Goal: Ask a question

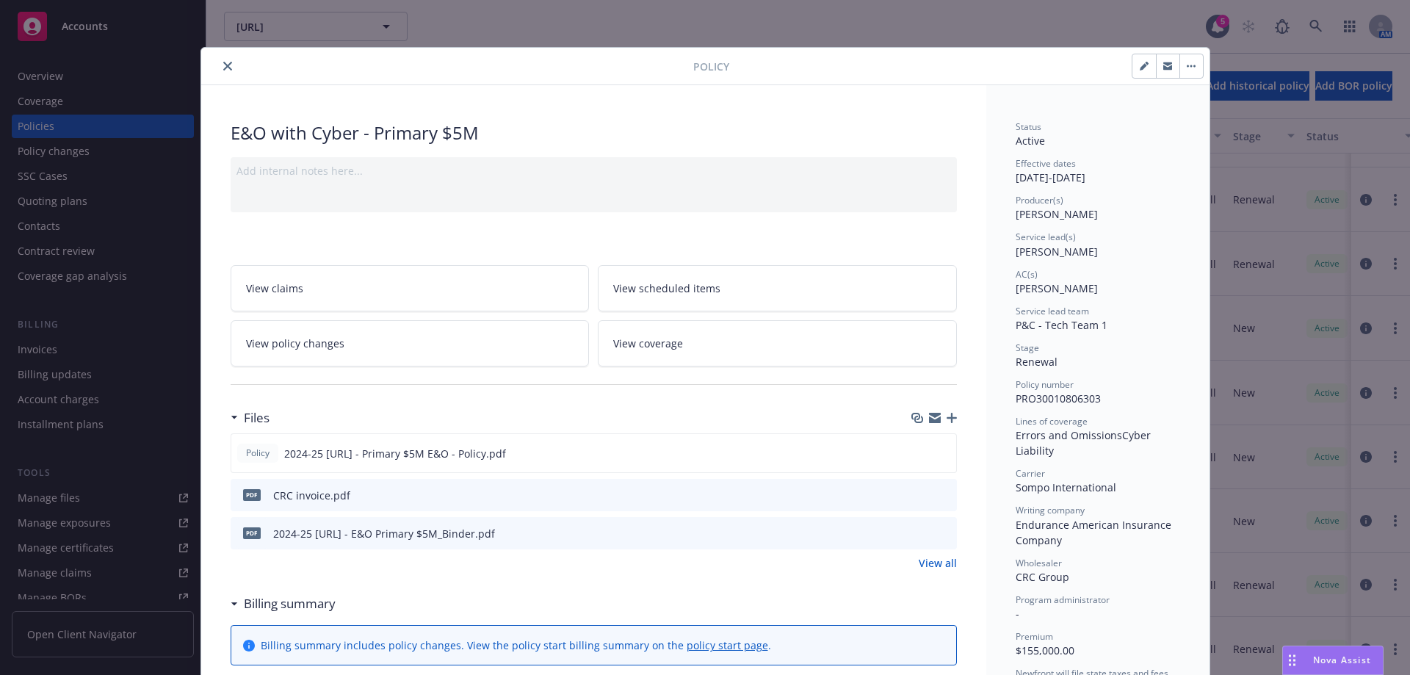
click at [224, 65] on icon "close" at bounding box center [227, 66] width 9 height 9
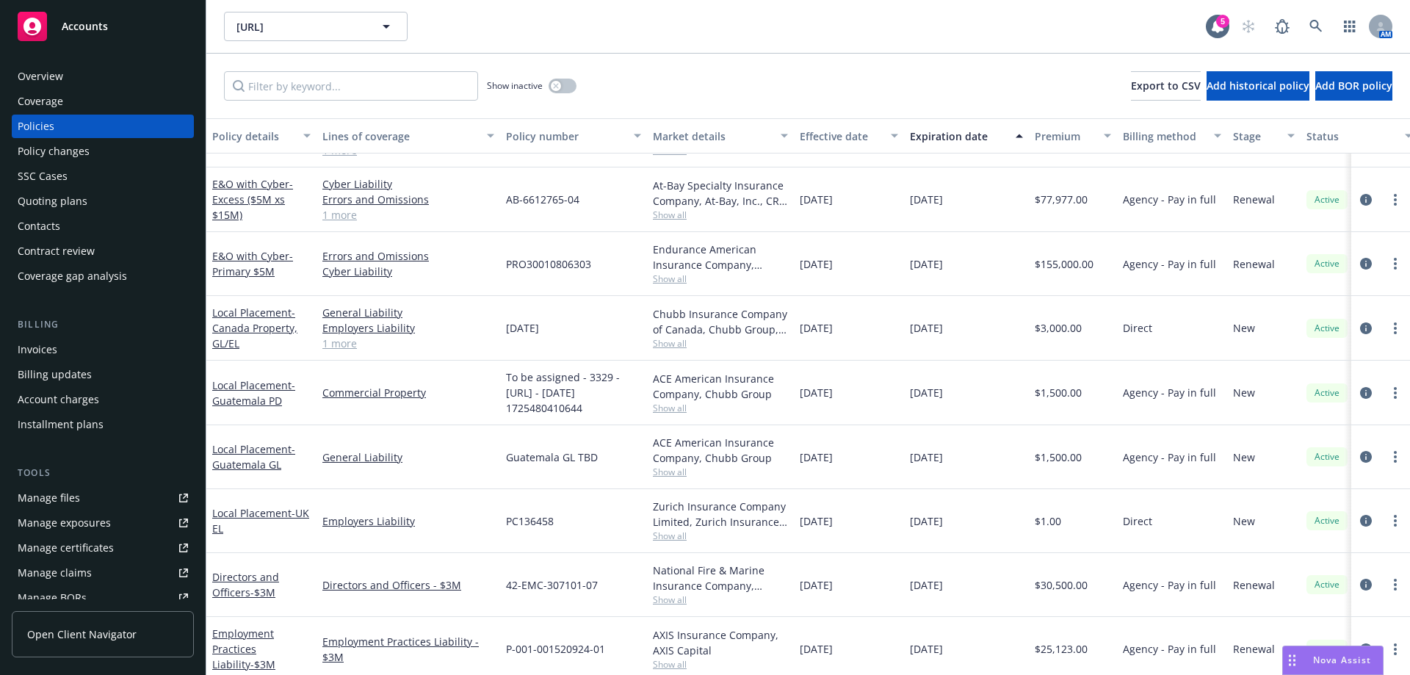
click at [1351, 665] on span "Nova Assist" at bounding box center [1342, 660] width 58 height 12
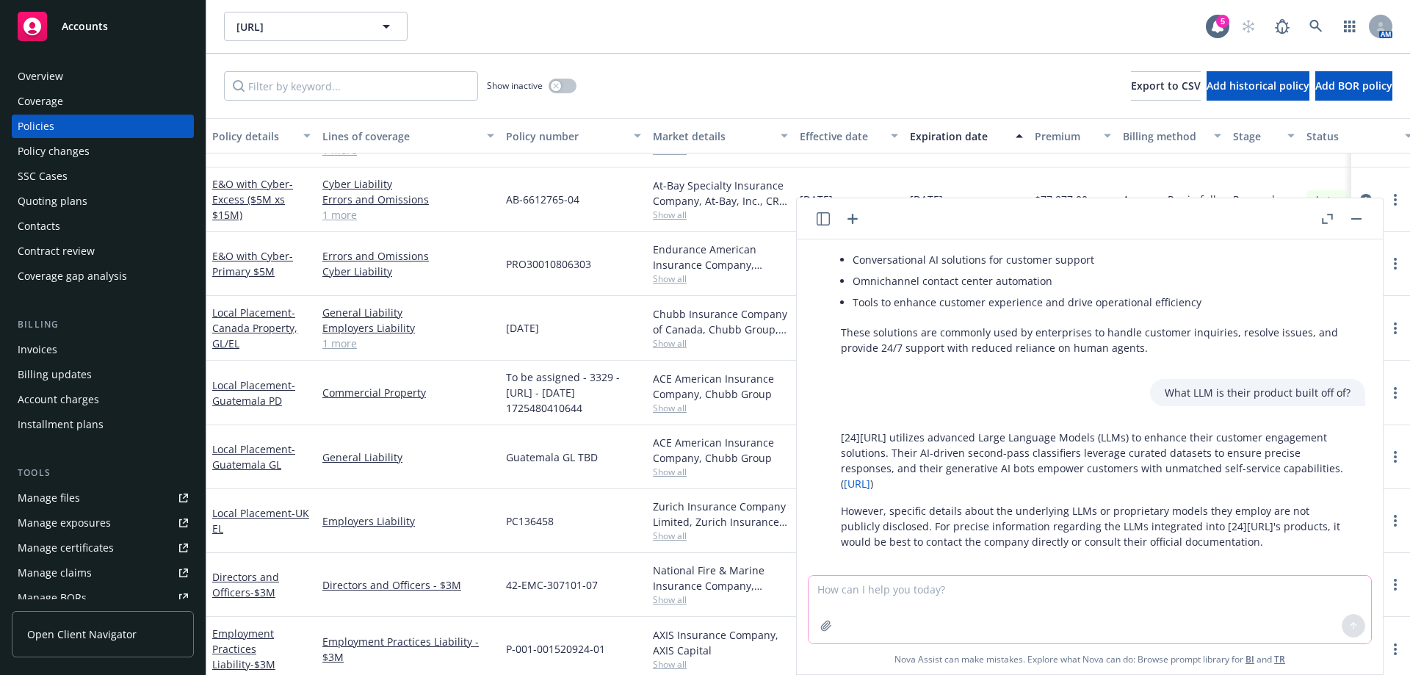
click at [994, 589] on textarea at bounding box center [1090, 610] width 563 height 68
type textarea "What is coverage for a spoofed website"
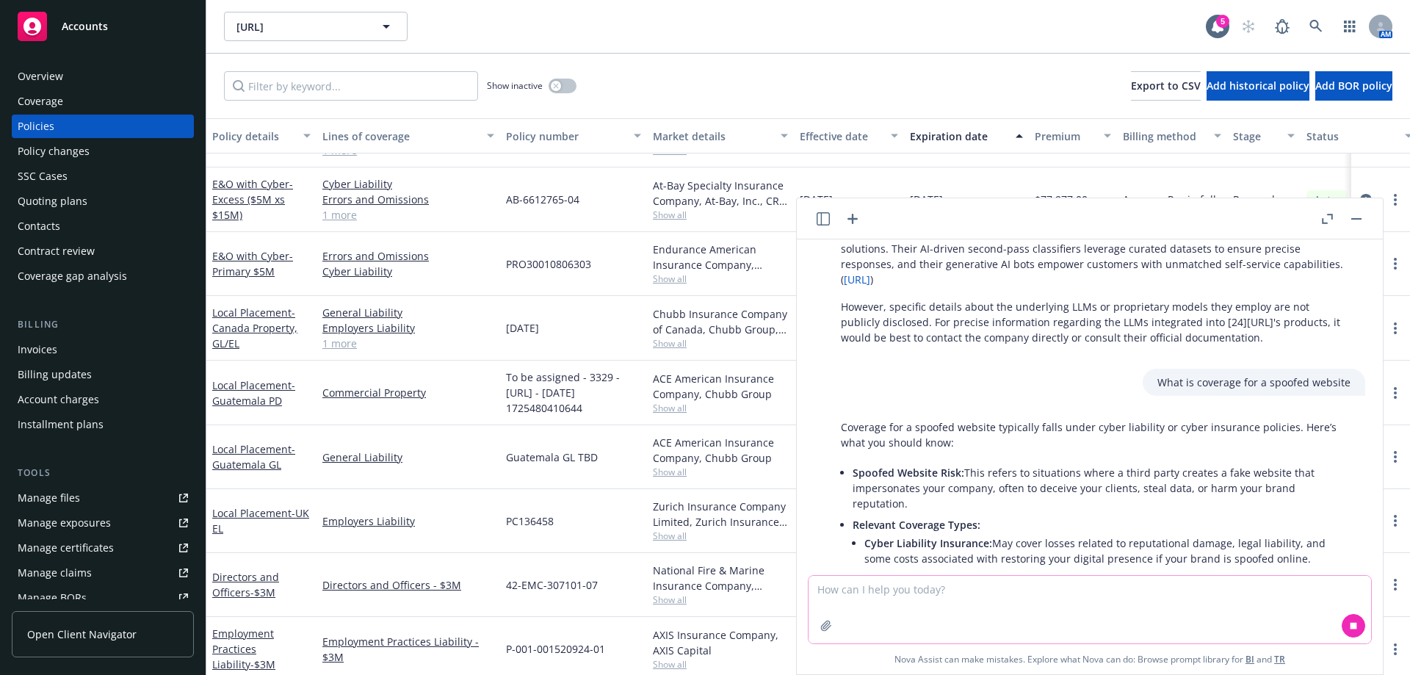
scroll to position [423, 0]
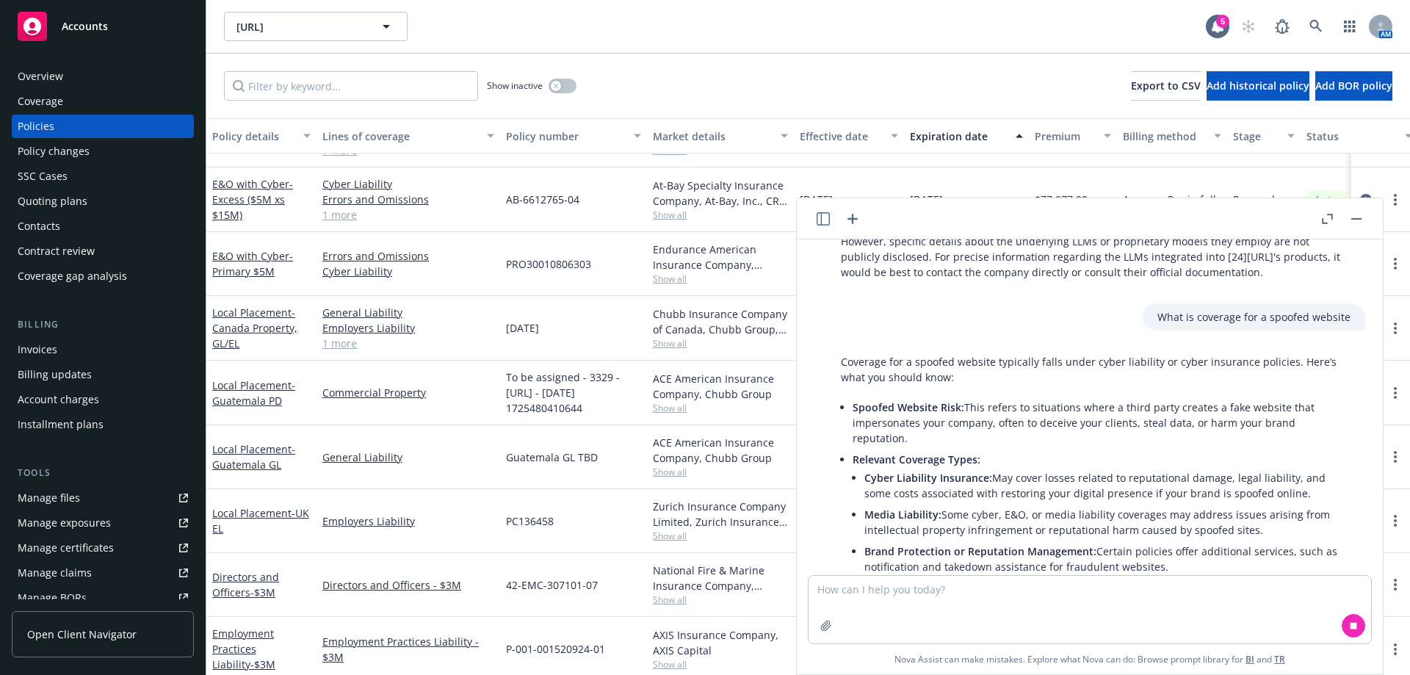
click at [1331, 212] on button "button" at bounding box center [1327, 219] width 18 height 18
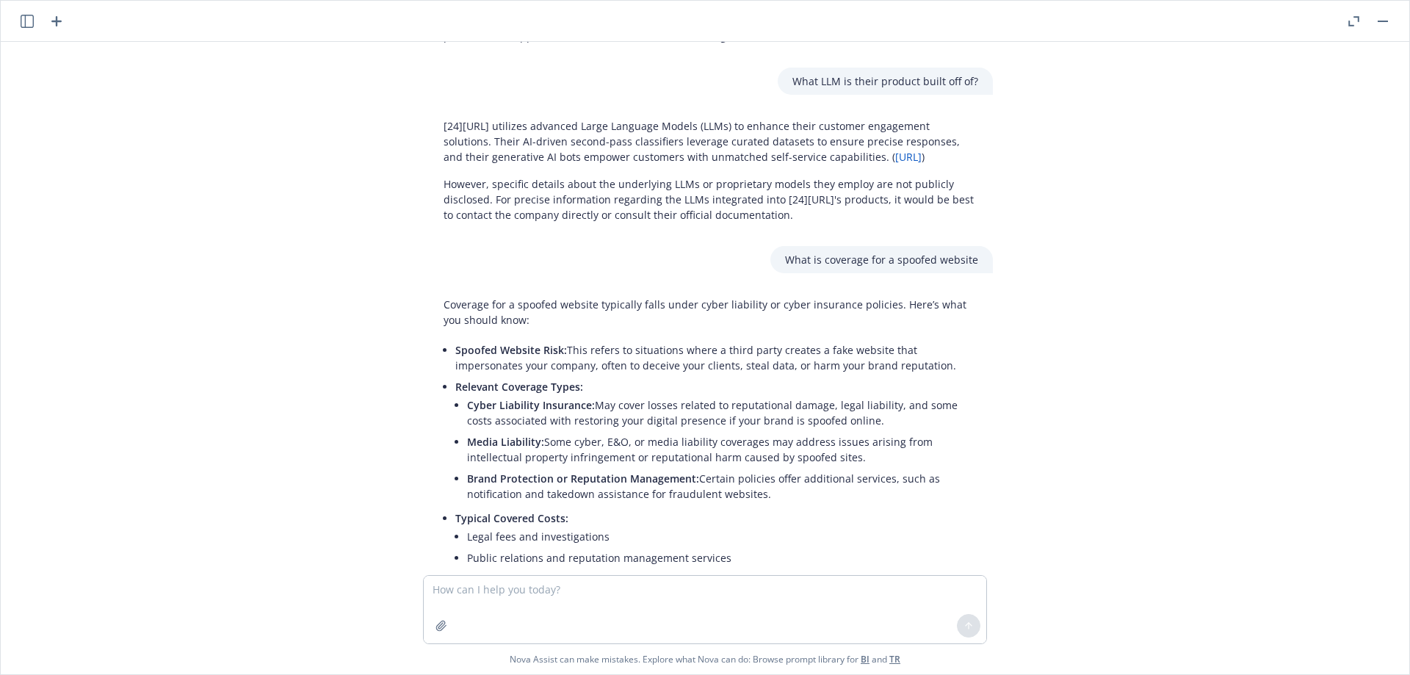
scroll to position [0, 0]
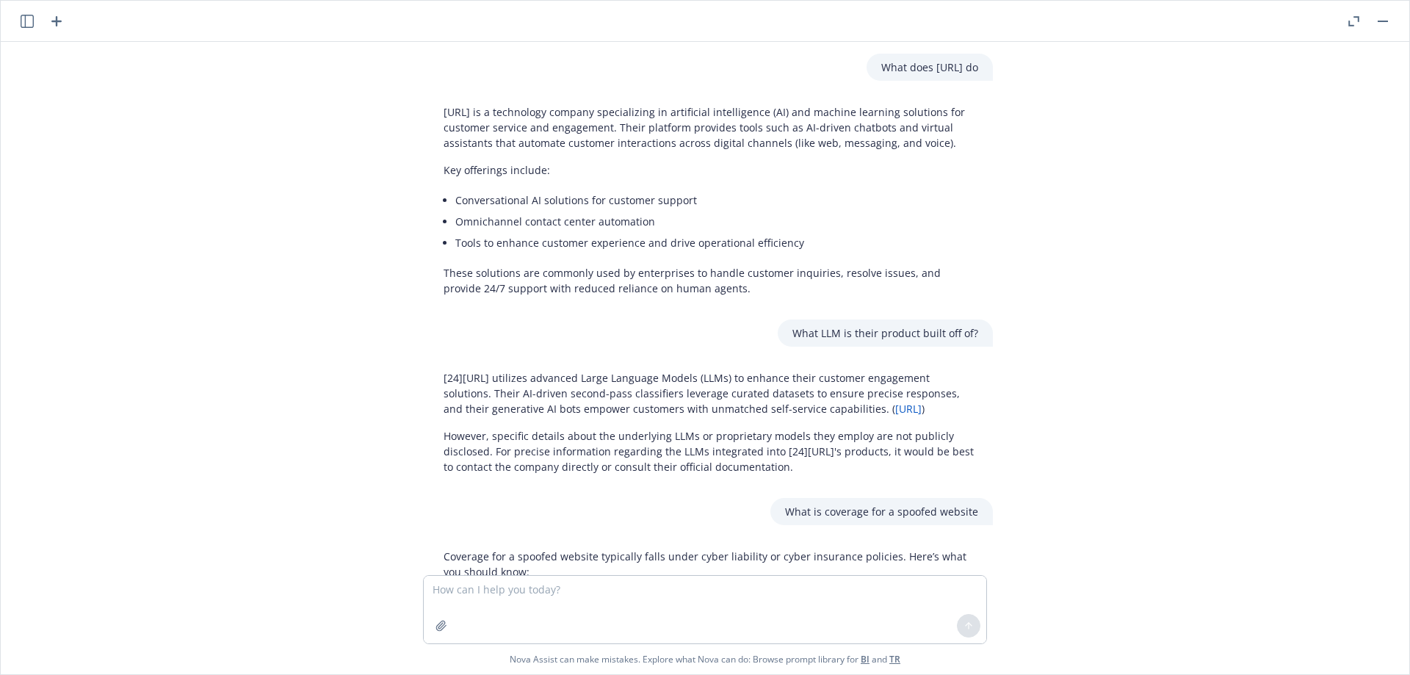
click at [1351, 24] on icon "button" at bounding box center [1353, 21] width 11 height 10
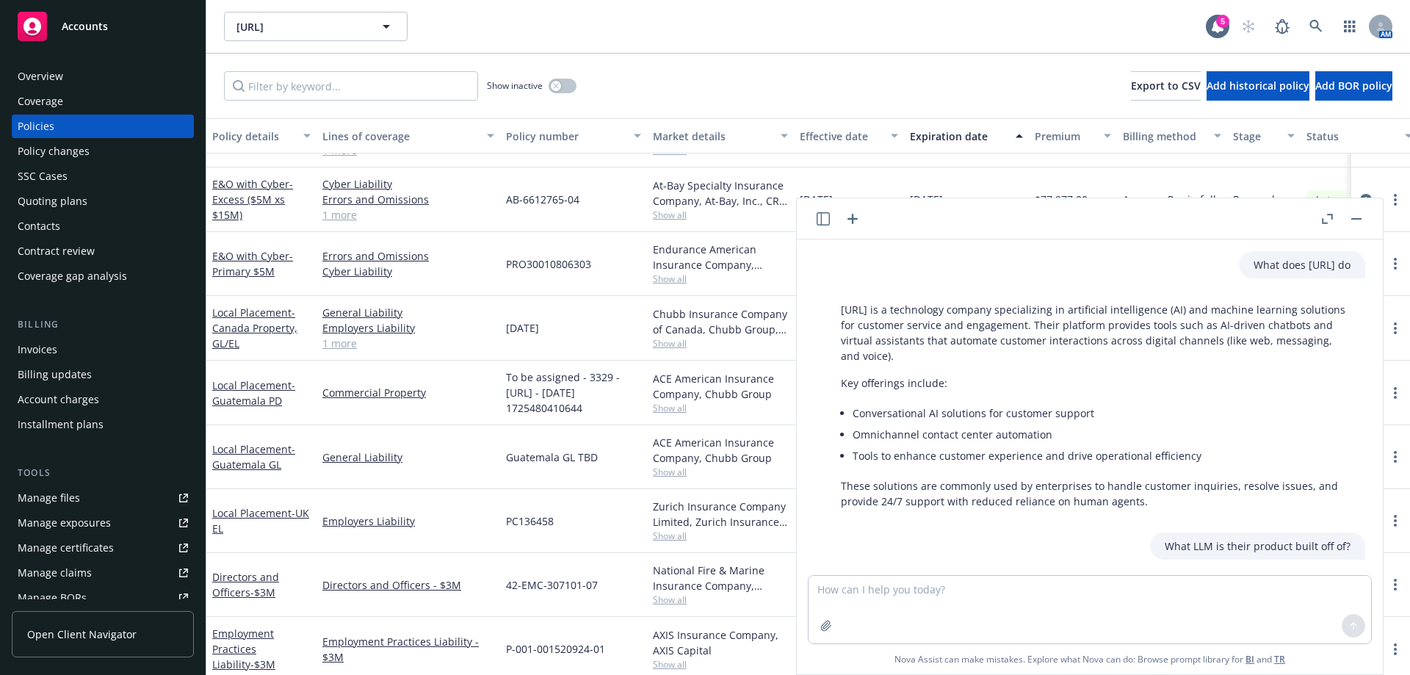
click at [814, 217] on button "button" at bounding box center [823, 219] width 18 height 18
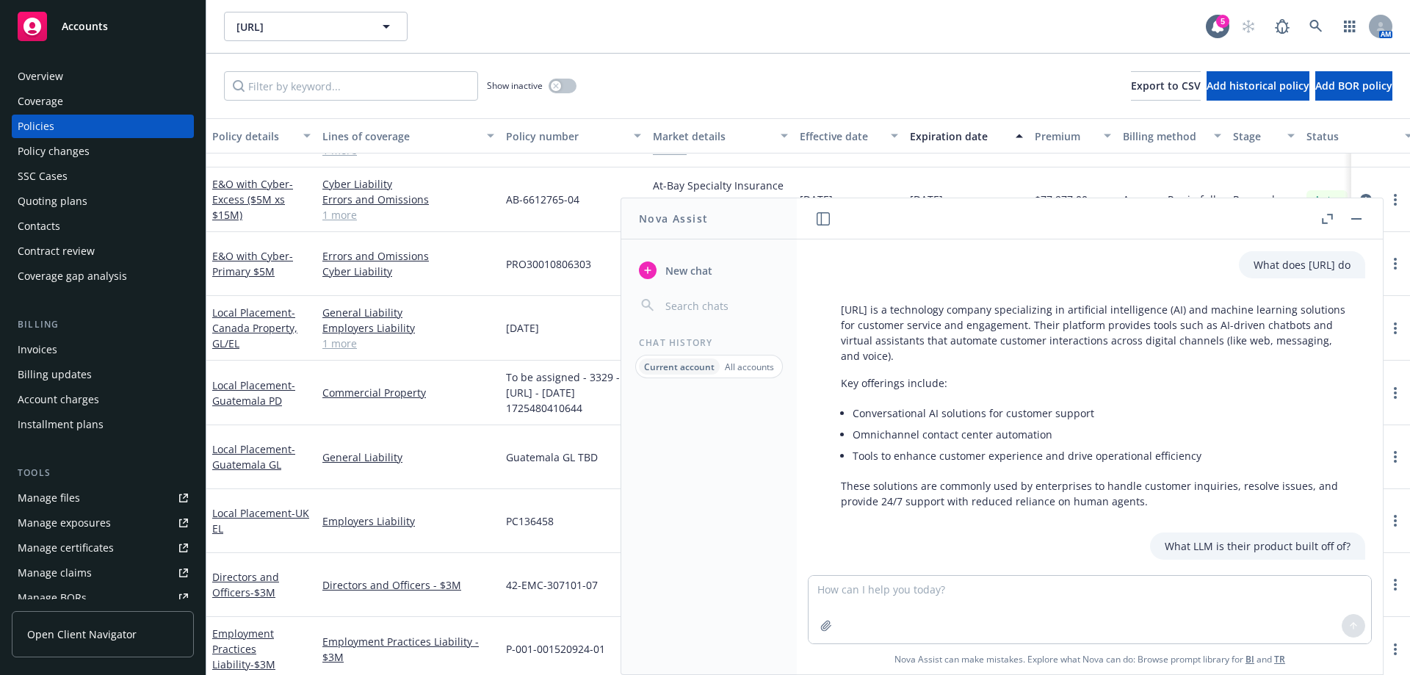
click at [819, 216] on icon "button" at bounding box center [823, 218] width 13 height 13
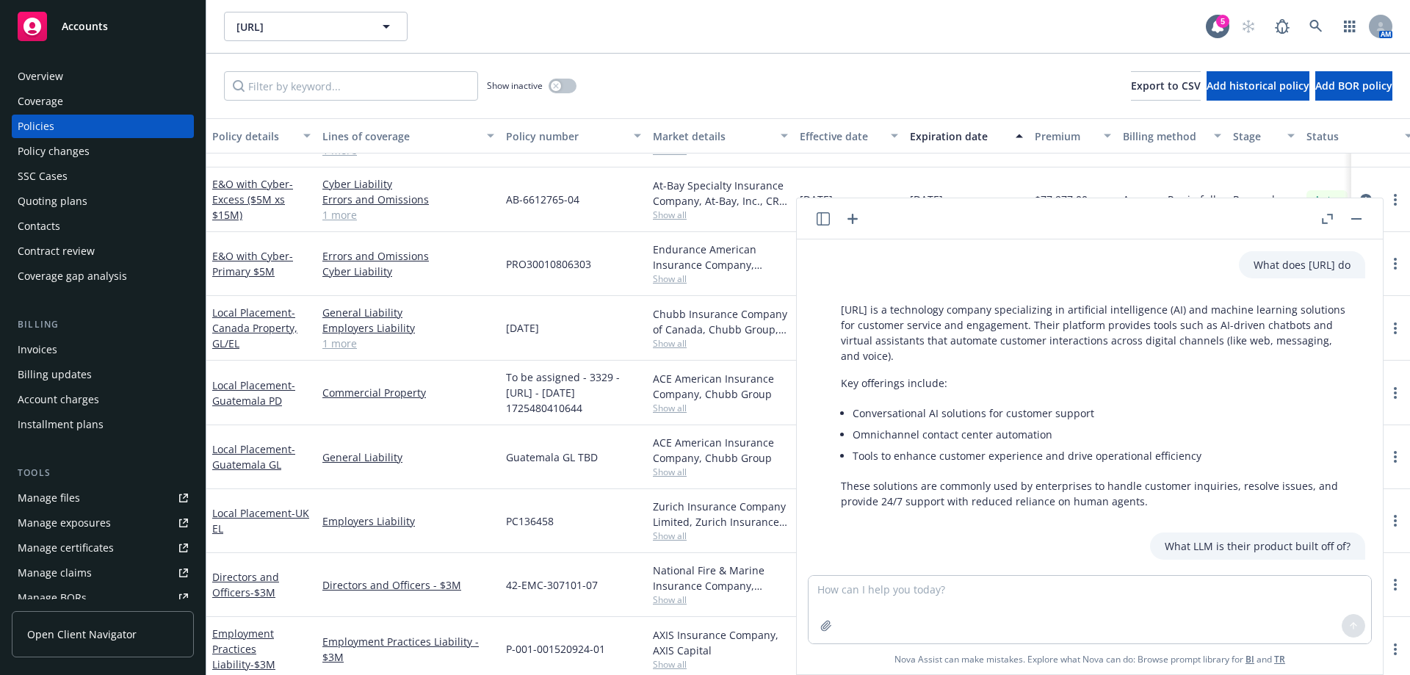
click at [853, 216] on icon "button" at bounding box center [853, 219] width 10 height 10
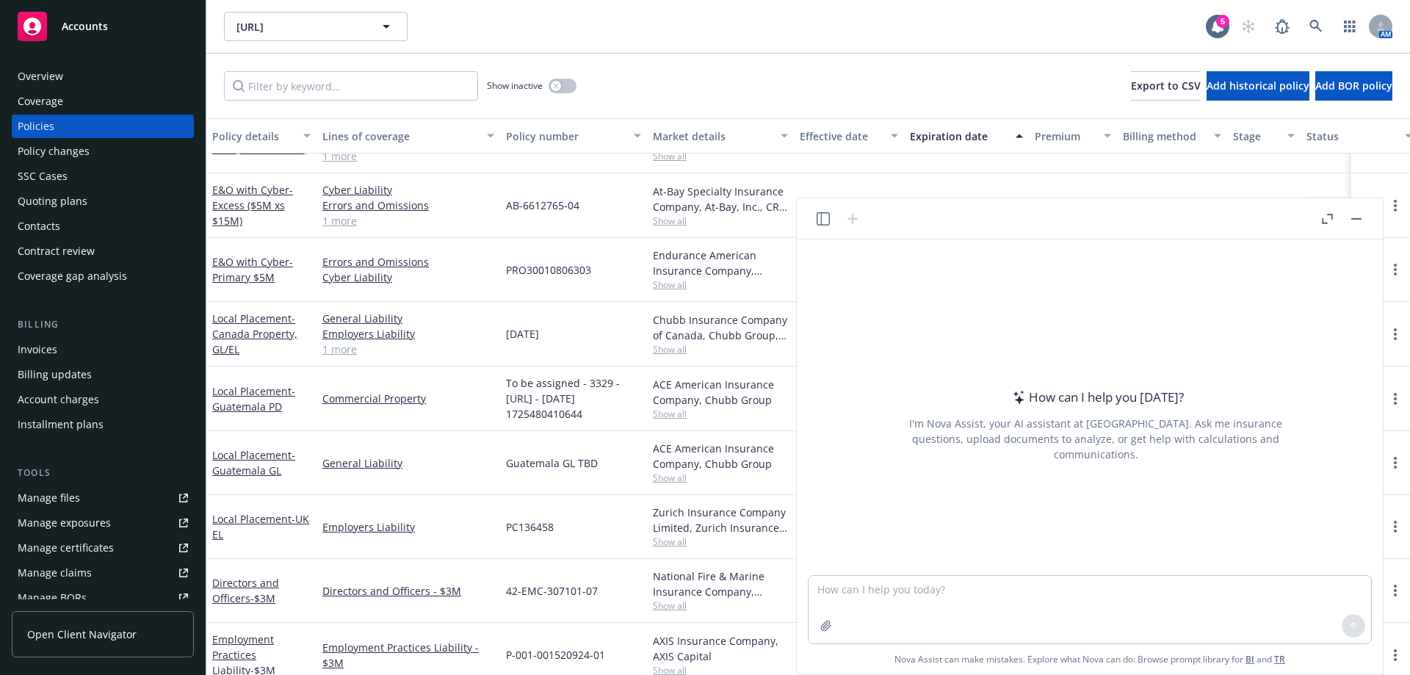
scroll to position [27, 0]
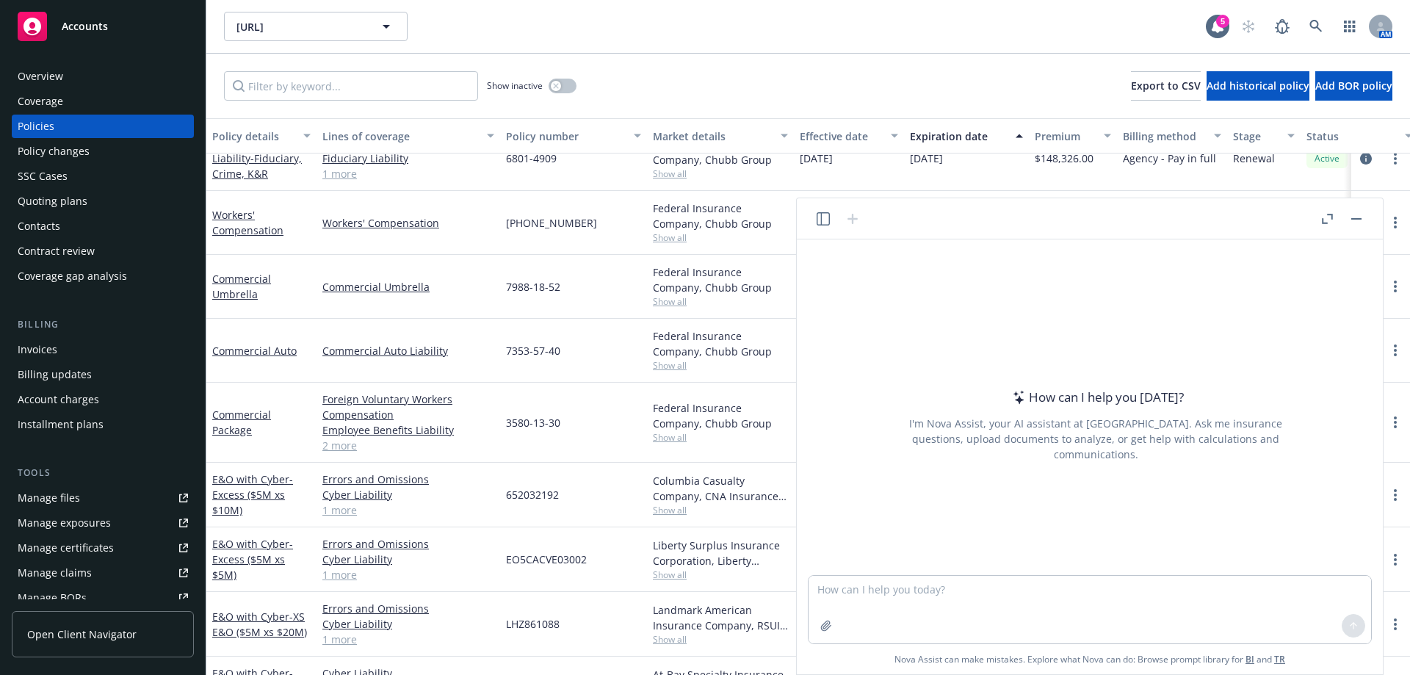
click at [823, 226] on button "button" at bounding box center [823, 219] width 18 height 18
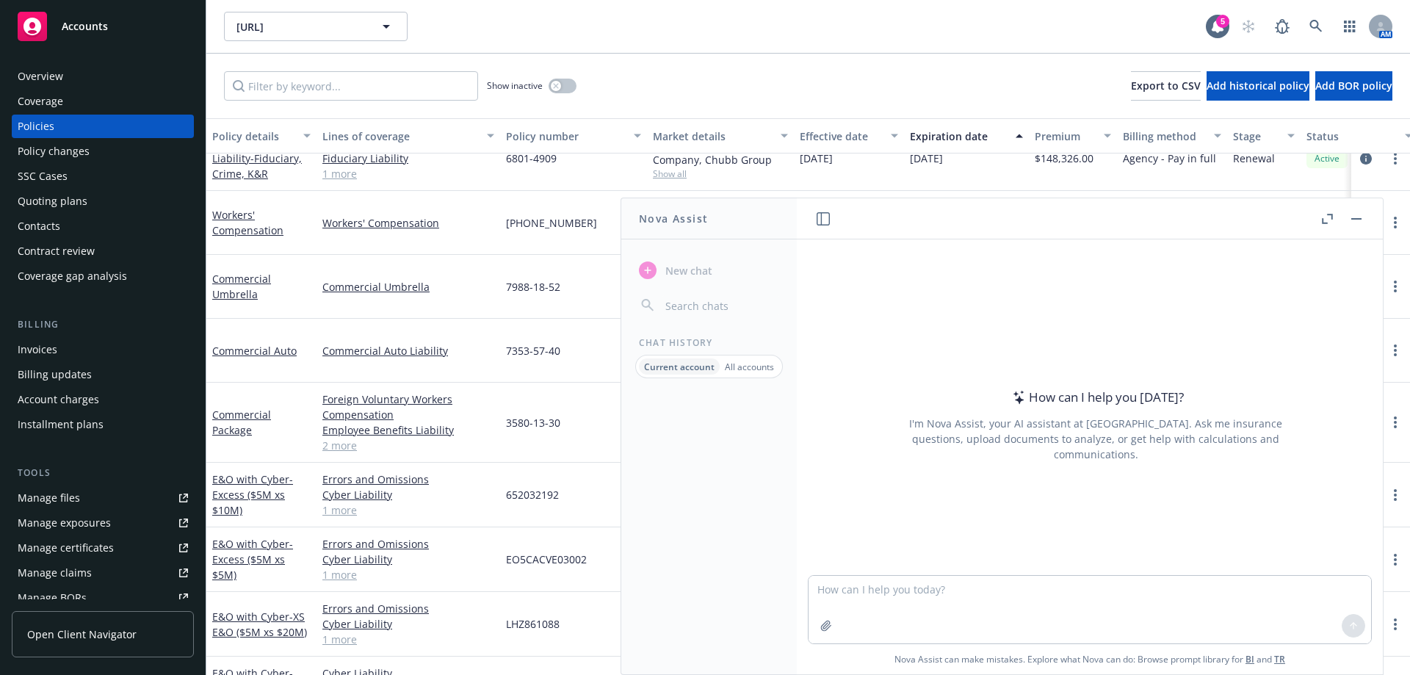
click at [1023, 316] on div "How can I help you [DATE]? I'm Nova Assist, your AI assistant at Newfront. Ask …" at bounding box center [1095, 425] width 563 height 230
click at [671, 362] on p "Current account" at bounding box center [679, 367] width 71 height 12
click at [771, 356] on div "Current account All accounts" at bounding box center [709, 367] width 148 height 24
click at [761, 367] on p "All accounts" at bounding box center [749, 367] width 49 height 12
click at [677, 429] on button "Overview of [URL]" at bounding box center [709, 426] width 152 height 24
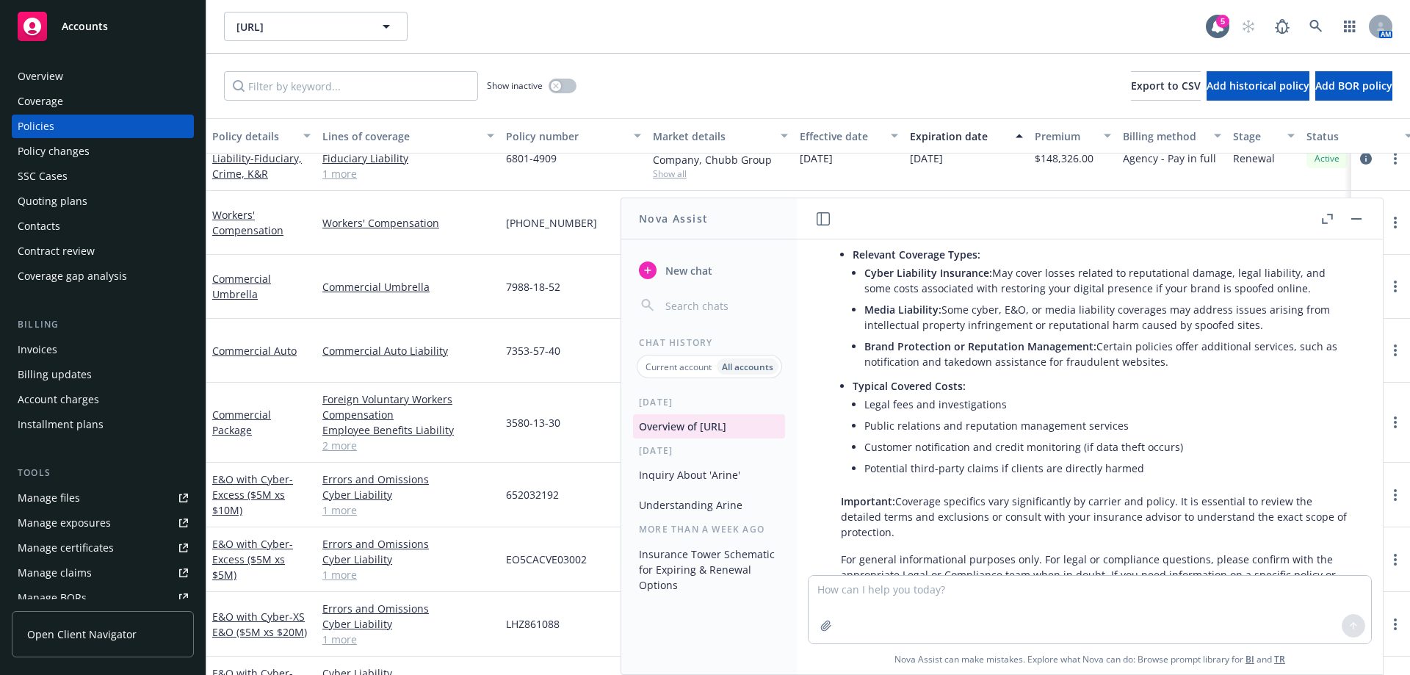
scroll to position [629, 0]
click at [666, 364] on p "Current account" at bounding box center [679, 367] width 66 height 12
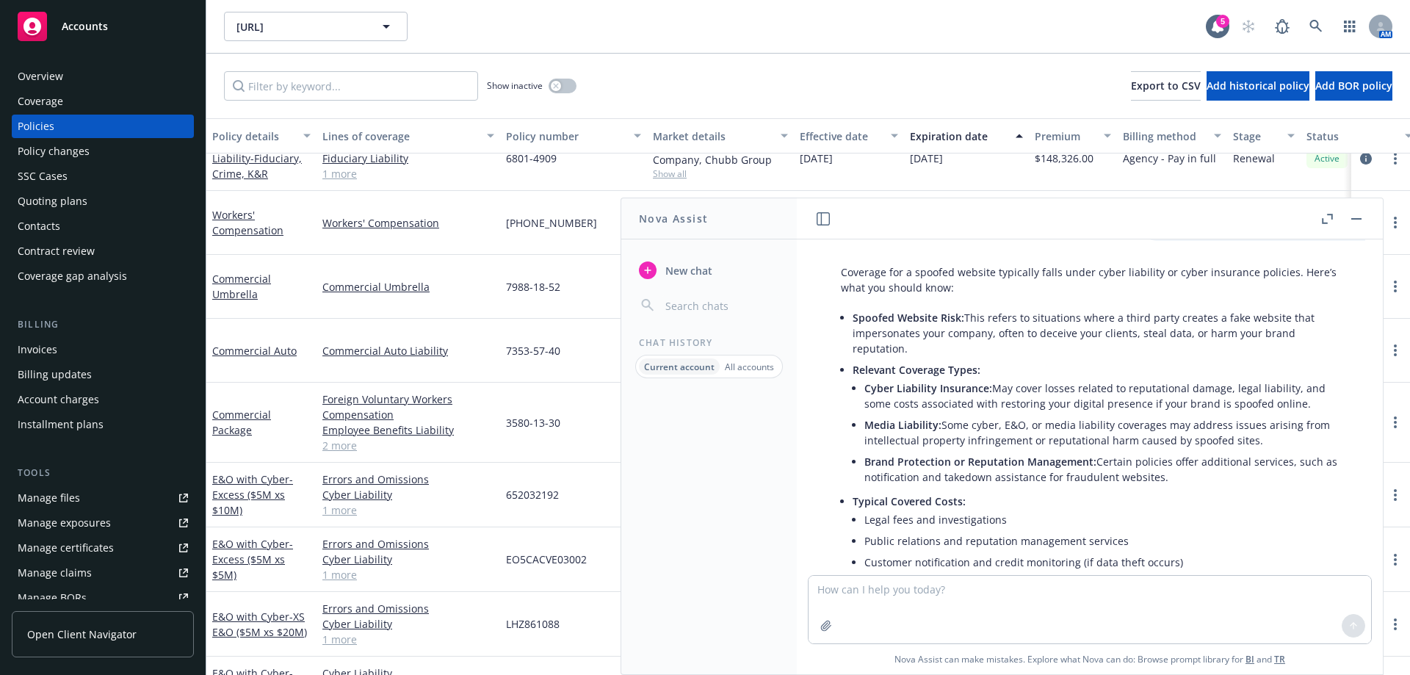
scroll to position [661, 0]
